Goal: Task Accomplishment & Management: Use online tool/utility

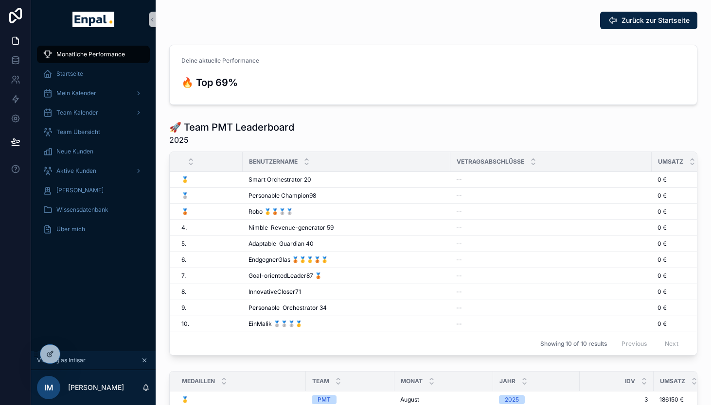
scroll to position [12, 0]
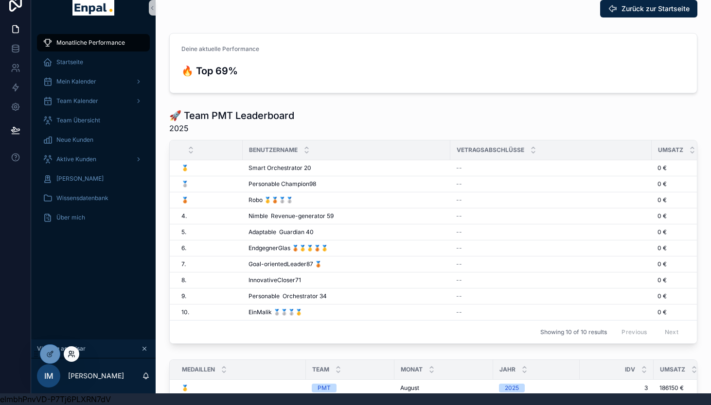
click at [70, 354] on icon at bounding box center [72, 354] width 8 height 8
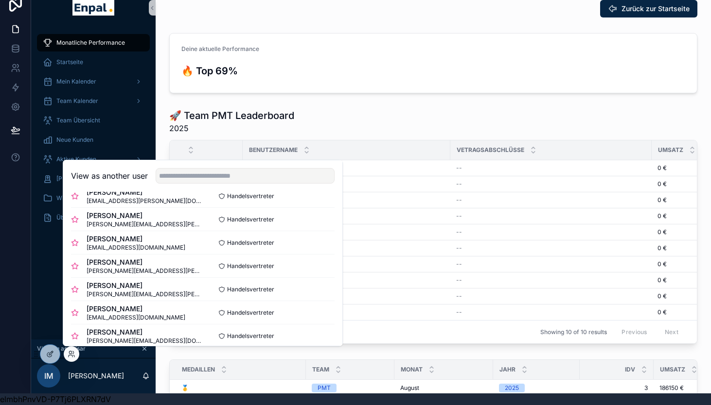
scroll to position [111, 0]
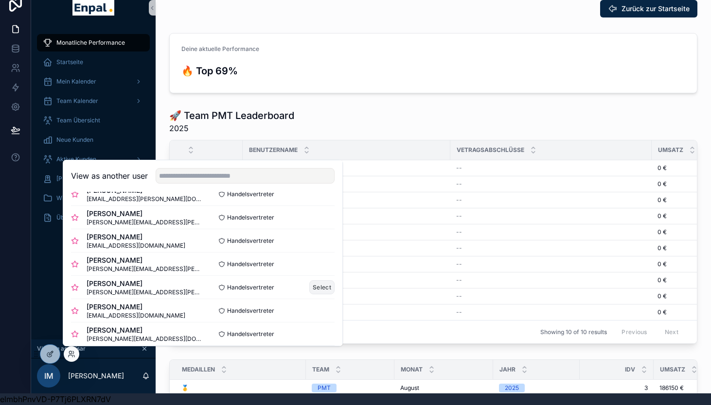
click at [316, 287] on button "Select" at bounding box center [321, 287] width 25 height 14
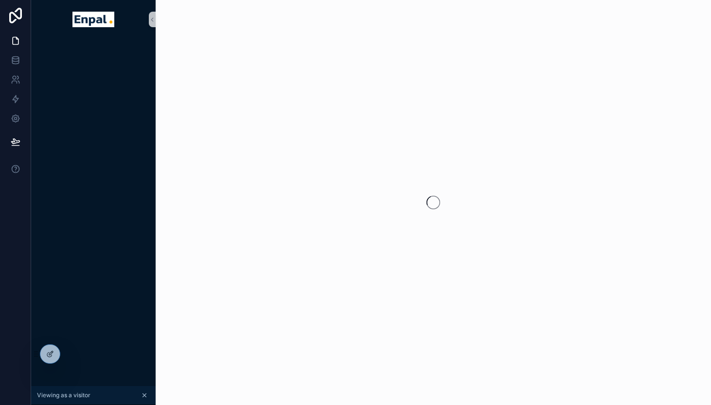
scroll to position [12, 0]
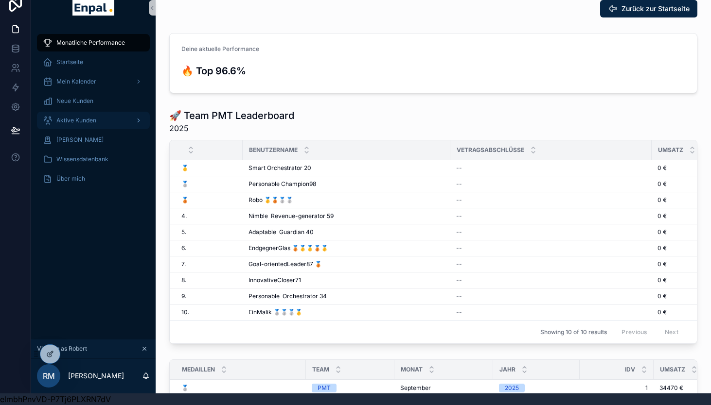
click at [74, 125] on div "Aktive Kunden" at bounding box center [93, 121] width 101 height 16
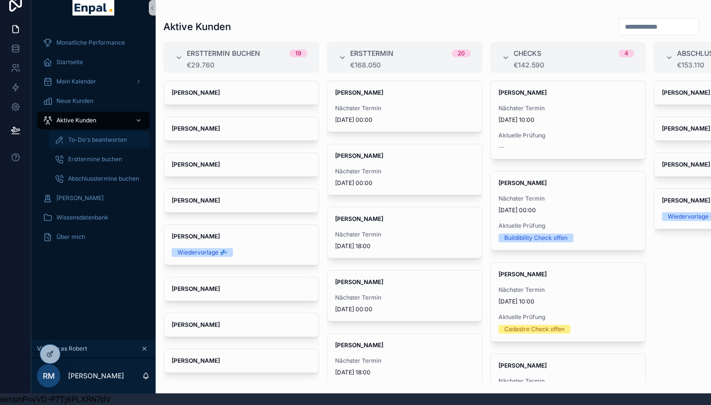
click at [87, 139] on span "To-Do's beantworten" at bounding box center [97, 140] width 59 height 8
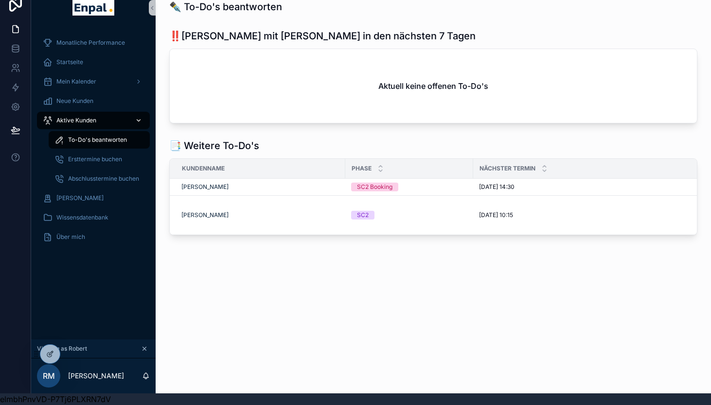
click at [76, 119] on span "Aktive Kunden" at bounding box center [76, 121] width 40 height 8
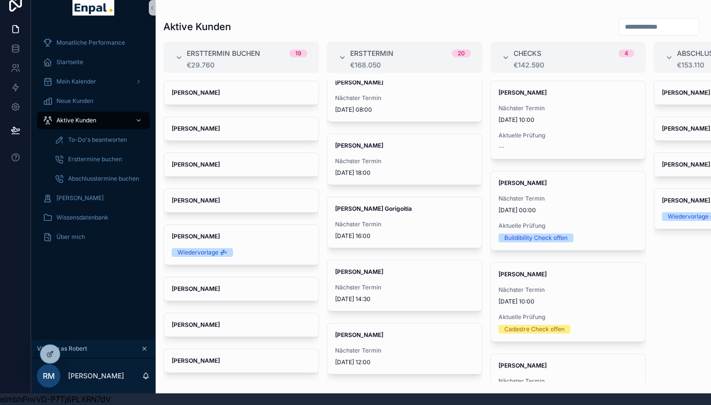
scroll to position [958, 0]
click at [390, 349] on span "Nächster Termin" at bounding box center [404, 351] width 139 height 8
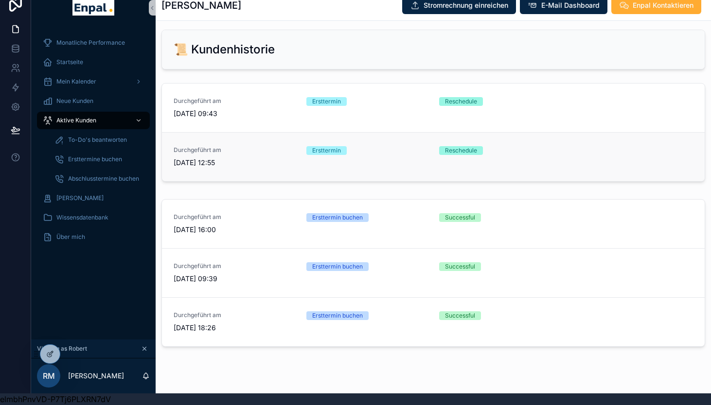
scroll to position [844, 0]
